Goal: Understand site structure: Understand site structure

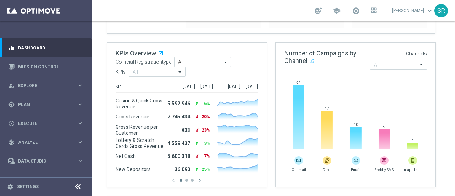
scroll to position [88, 0]
click at [77, 88] on icon "keyboard_arrow_right" at bounding box center [80, 85] width 7 height 7
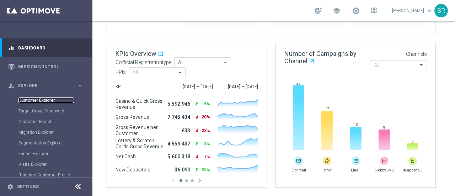
click at [45, 100] on link "Customer Explorer" at bounding box center [47, 100] width 56 height 6
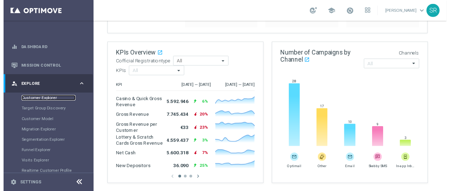
scroll to position [0, 0]
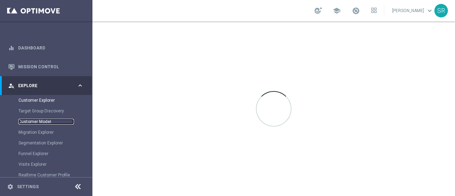
click at [36, 121] on link "Customer Model" at bounding box center [47, 122] width 56 height 6
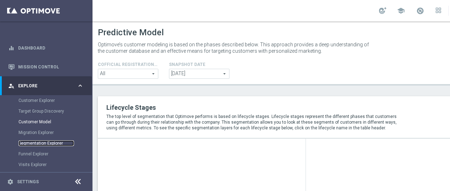
click at [35, 145] on link "Segmentation Explorer" at bounding box center [47, 143] width 56 height 6
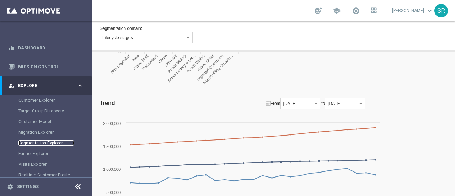
scroll to position [173, 0]
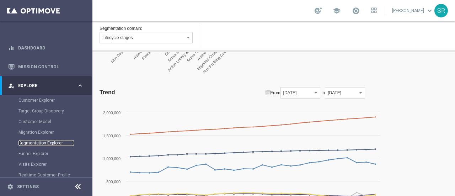
drag, startPoint x: 255, startPoint y: 139, endPoint x: 267, endPoint y: 116, distance: 26.7
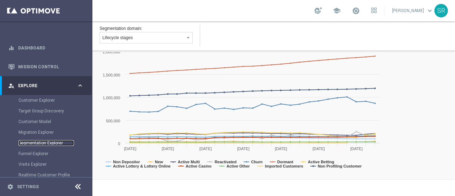
scroll to position [234, 0]
drag, startPoint x: 267, startPoint y: 116, endPoint x: 179, endPoint y: 176, distance: 107.2
click at [179, 176] on div "Trend From [DATE] [DATE] [DATE] [DATE] [DATE] [DATE] [DATE] [DATE] [DATE] [DATE…" at bounding box center [242, 102] width 285 height 153
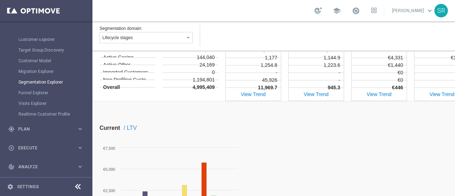
scroll to position [99, 0]
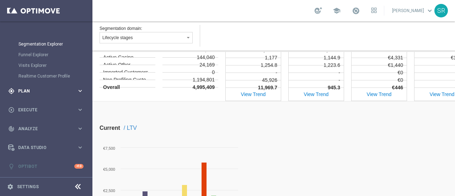
click at [80, 91] on icon "keyboard_arrow_right" at bounding box center [80, 91] width 7 height 7
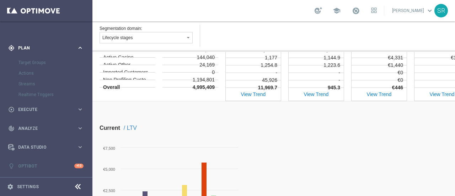
scroll to position [56, 0]
click at [77, 45] on icon "keyboard_arrow_right" at bounding box center [80, 48] width 7 height 7
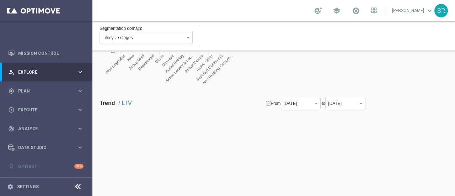
scroll to position [739, 0]
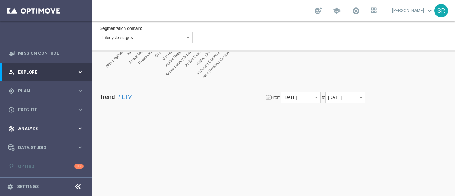
click at [74, 128] on span "Analyze" at bounding box center [47, 129] width 59 height 4
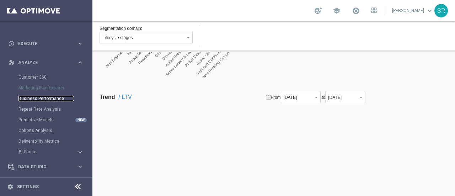
click at [43, 101] on link "Business Performance" at bounding box center [47, 99] width 56 height 6
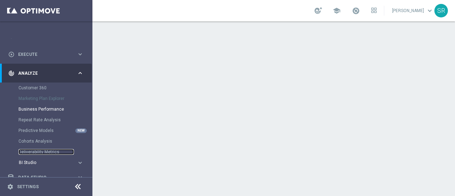
scroll to position [99, 0]
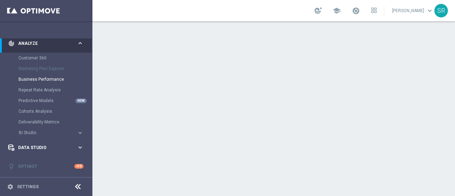
click at [78, 148] on icon "keyboard_arrow_right" at bounding box center [80, 147] width 7 height 7
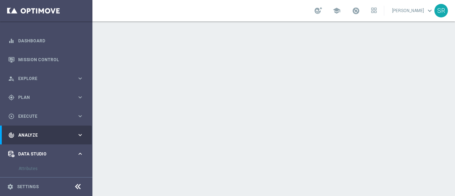
scroll to position [0, 0]
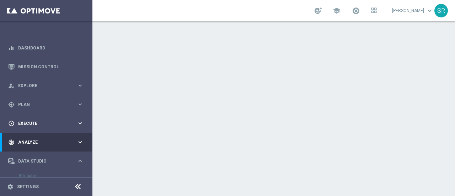
click at [78, 127] on div "play_circle_outline Execute keyboard_arrow_right" at bounding box center [46, 123] width 92 height 19
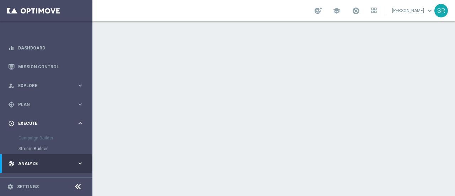
click at [77, 121] on icon "keyboard_arrow_right" at bounding box center [80, 123] width 7 height 7
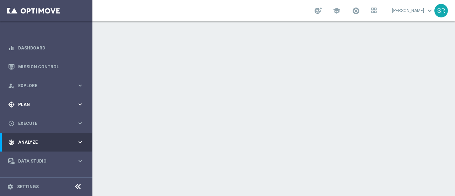
click at [77, 104] on icon "keyboard_arrow_right" at bounding box center [80, 104] width 7 height 7
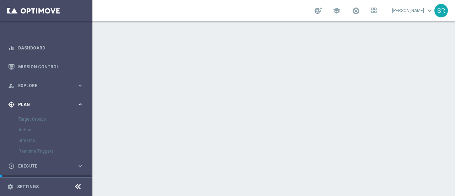
click at [78, 106] on icon "keyboard_arrow_right" at bounding box center [80, 104] width 7 height 7
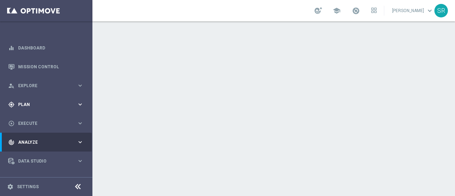
scroll to position [14, 0]
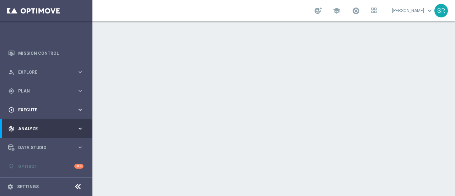
click at [73, 108] on span "Execute" at bounding box center [47, 110] width 59 height 4
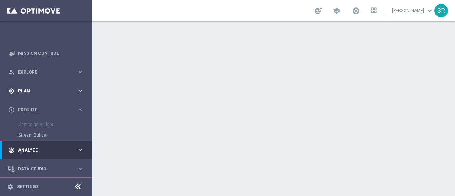
click at [78, 86] on div "gps_fixed Plan keyboard_arrow_right" at bounding box center [46, 90] width 92 height 19
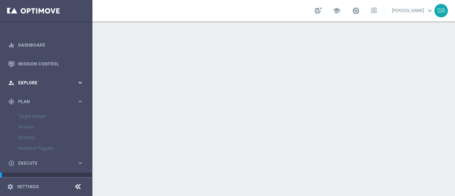
scroll to position [2, 0]
click at [80, 100] on icon "keyboard_arrow_right" at bounding box center [80, 102] width 7 height 7
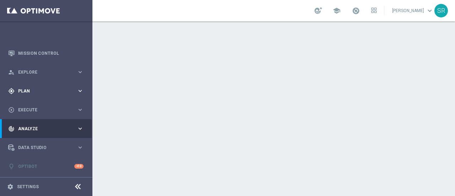
scroll to position [0, 0]
